Goal: Information Seeking & Learning: Learn about a topic

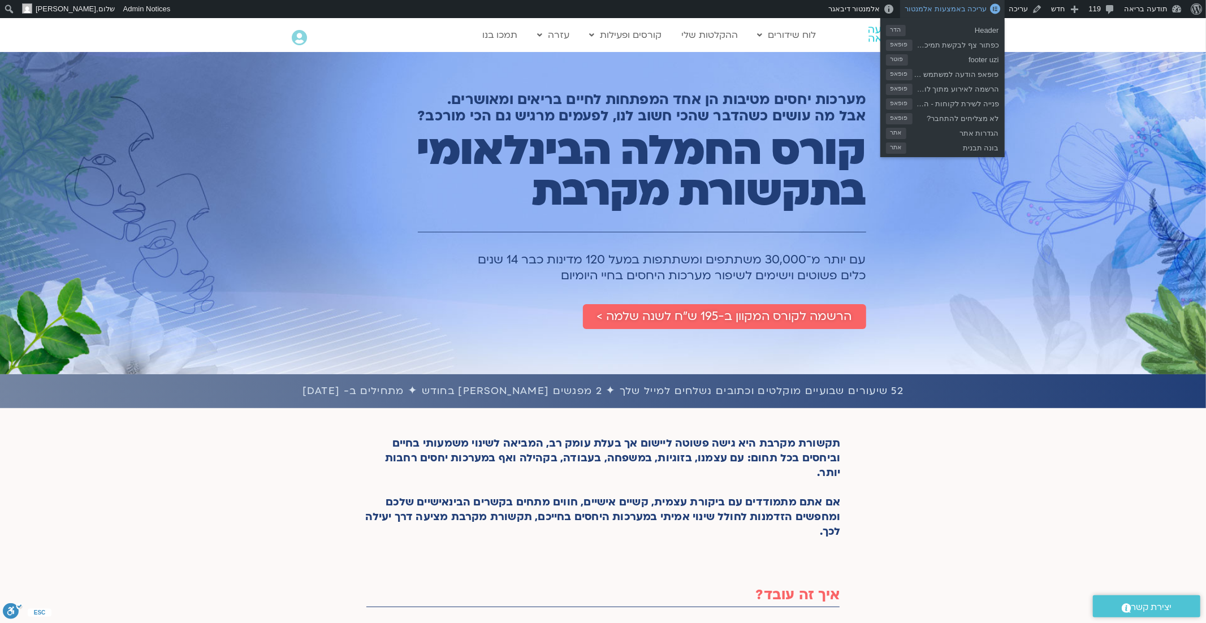
click at [965, 10] on span "עריכה באמצעות אלמנטור" at bounding box center [946, 9] width 82 height 8
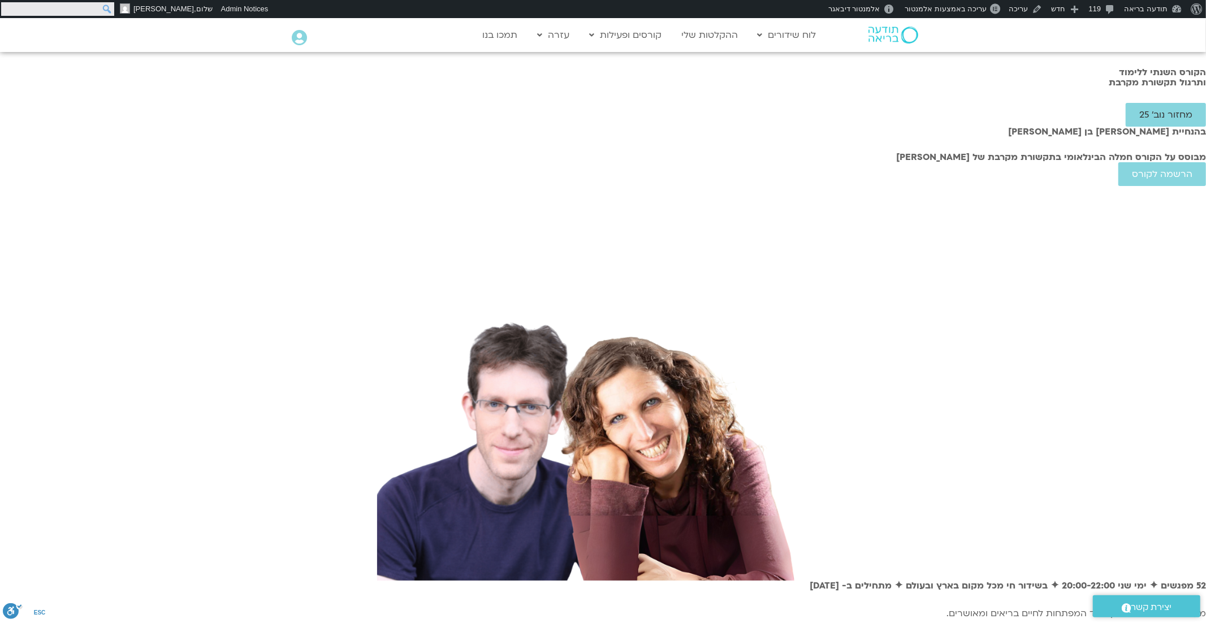
click at [10, 8] on input "חיפוש" at bounding box center [57, 9] width 113 height 14
click at [86, 7] on input "חיפוש" at bounding box center [57, 9] width 113 height 14
type input "יעל קונטי"
click input "חיפוש" at bounding box center [0, 0] width 0 height 0
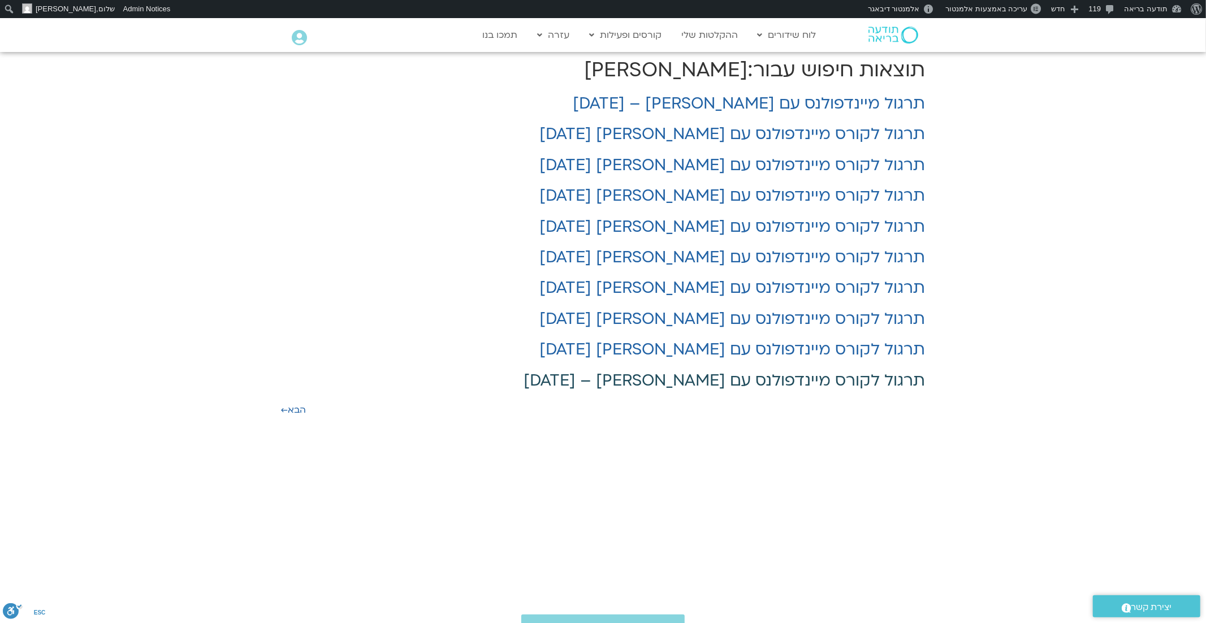
click at [727, 381] on link "תרגול לקורס מיינדפולנס עם יעל קונטי – 19/3/25" at bounding box center [724, 380] width 401 height 21
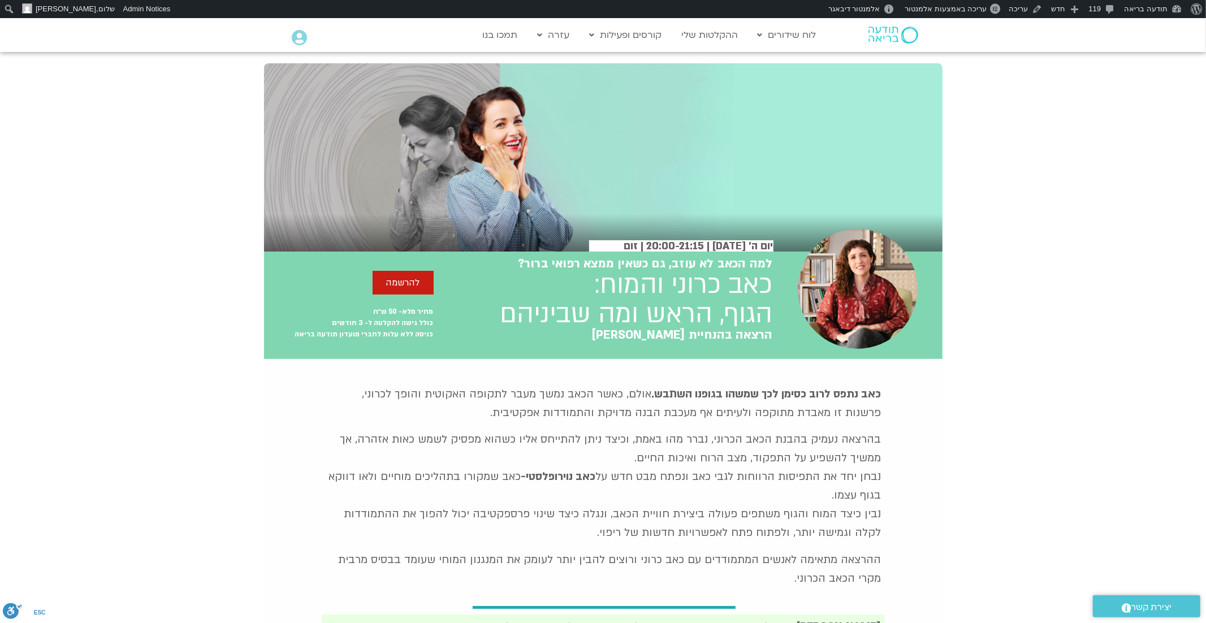
click at [884, 35] on img at bounding box center [894, 35] width 50 height 17
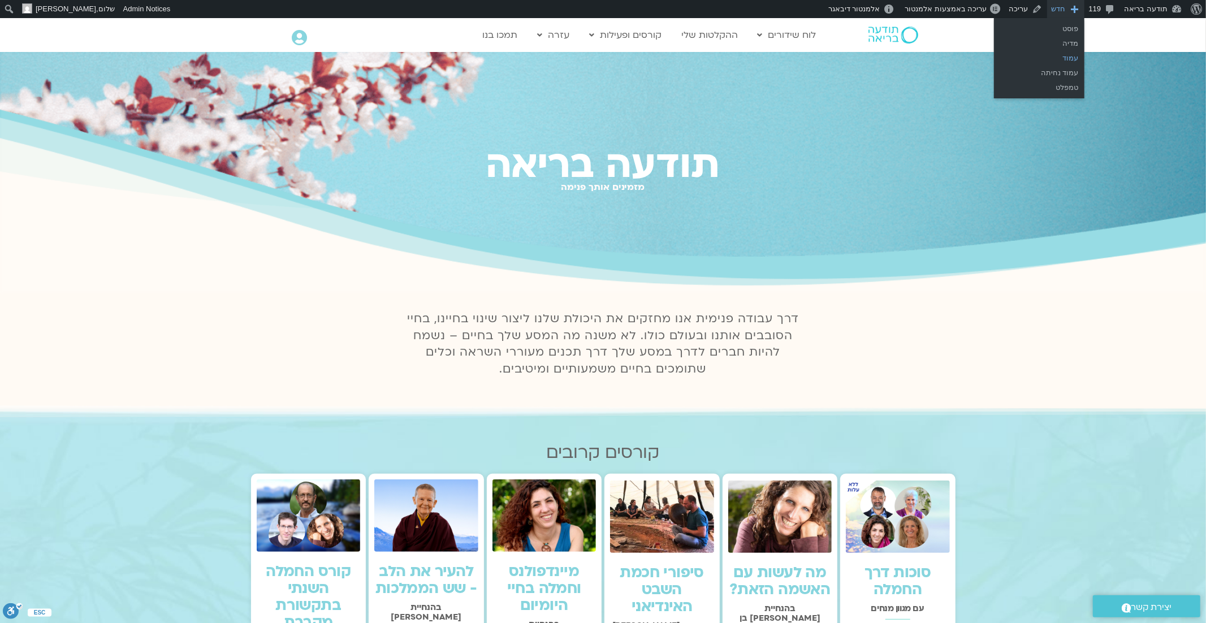
click at [1065, 58] on link "עמוד" at bounding box center [1039, 58] width 90 height 15
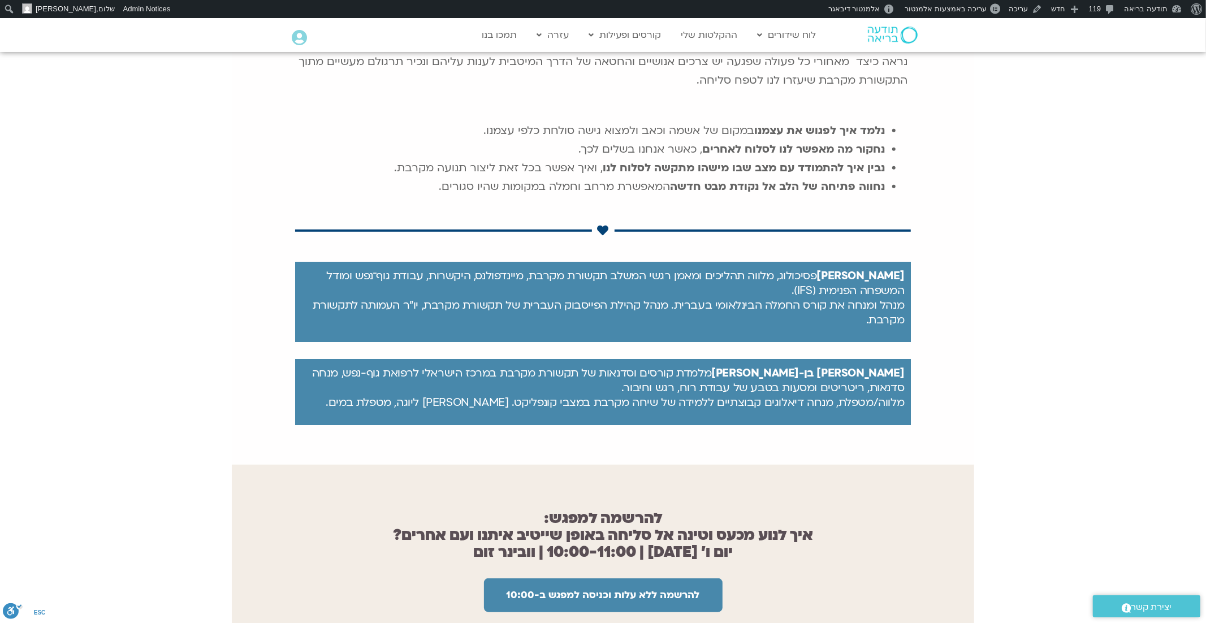
scroll to position [483, 0]
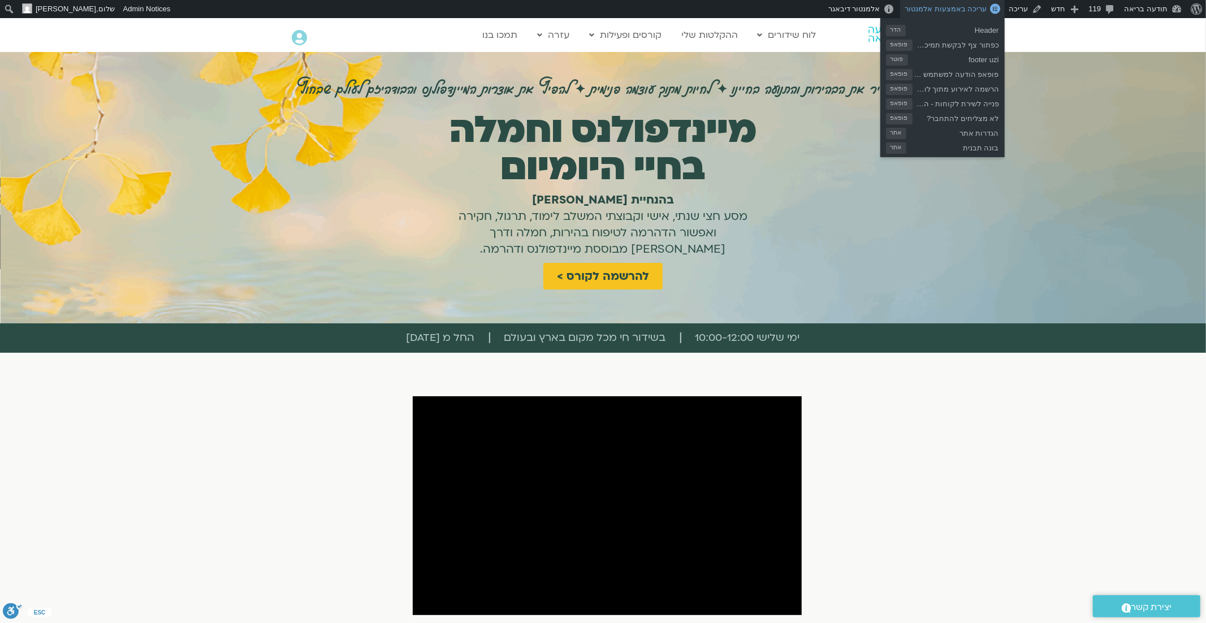
click at [958, 9] on span "עריכה באמצעות אלמנטור" at bounding box center [946, 9] width 82 height 8
